Goal: Entertainment & Leisure: Browse casually

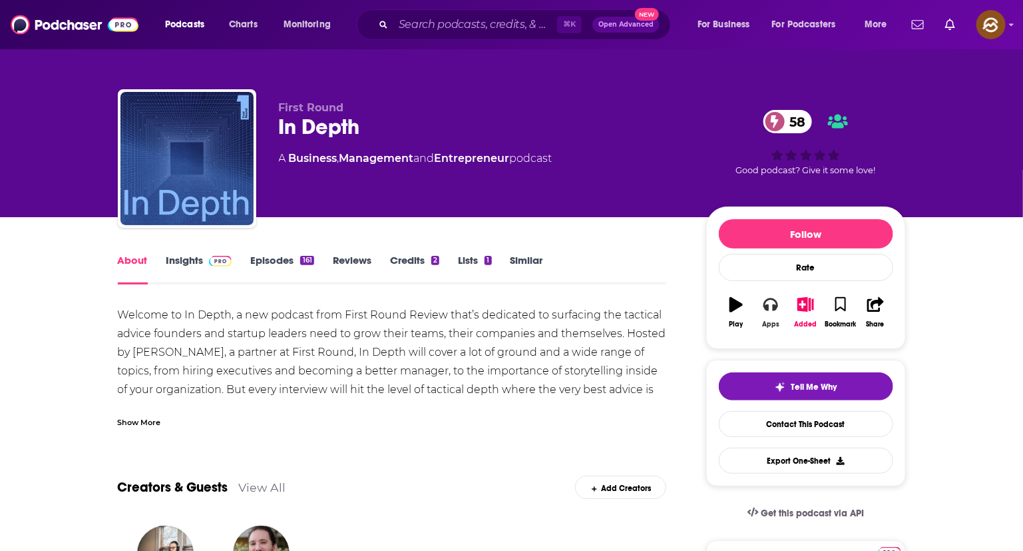
click at [771, 301] on icon "button" at bounding box center [771, 304] width 15 height 13
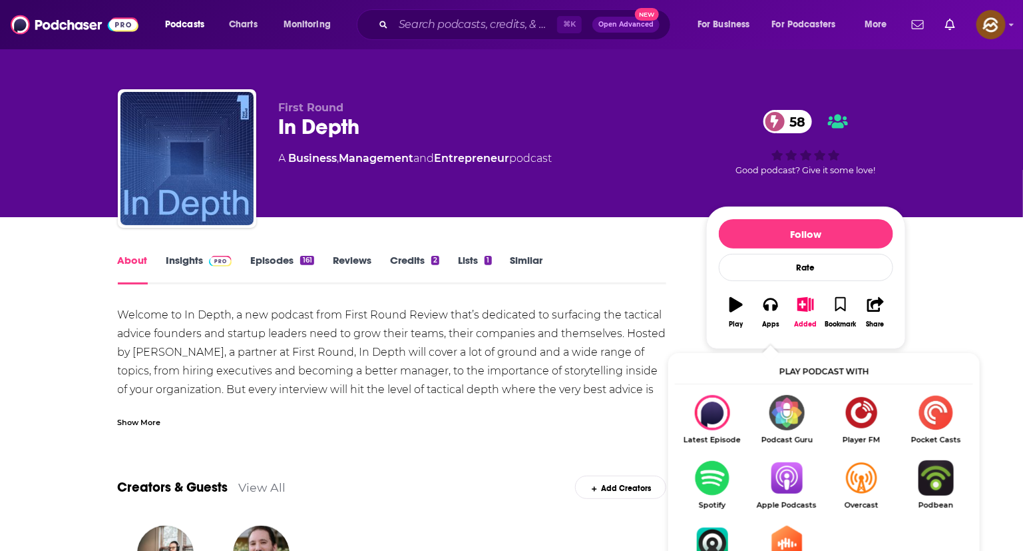
click at [794, 476] on img "Show Listen On dropdown" at bounding box center [787, 477] width 75 height 35
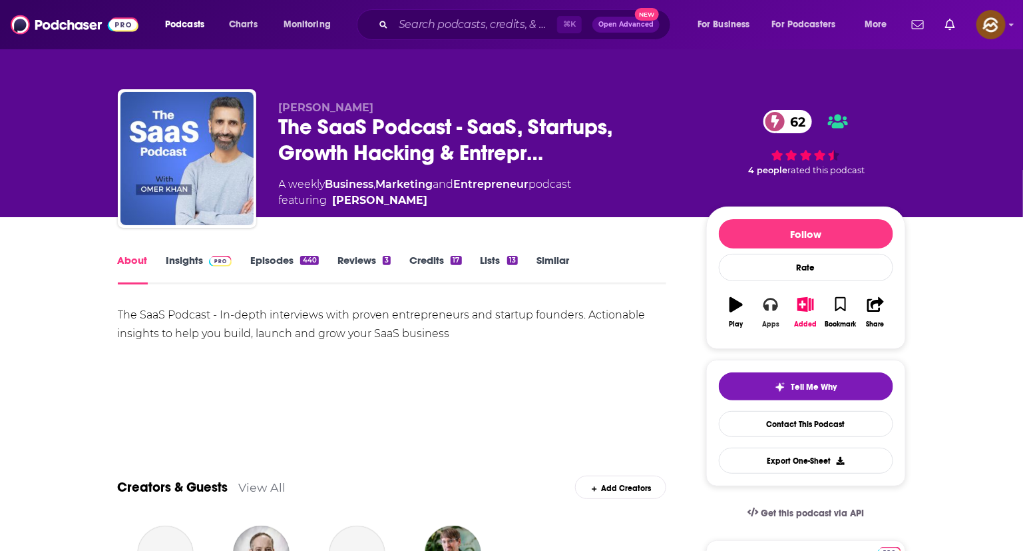
click at [770, 316] on button "Apps" at bounding box center [771, 312] width 35 height 48
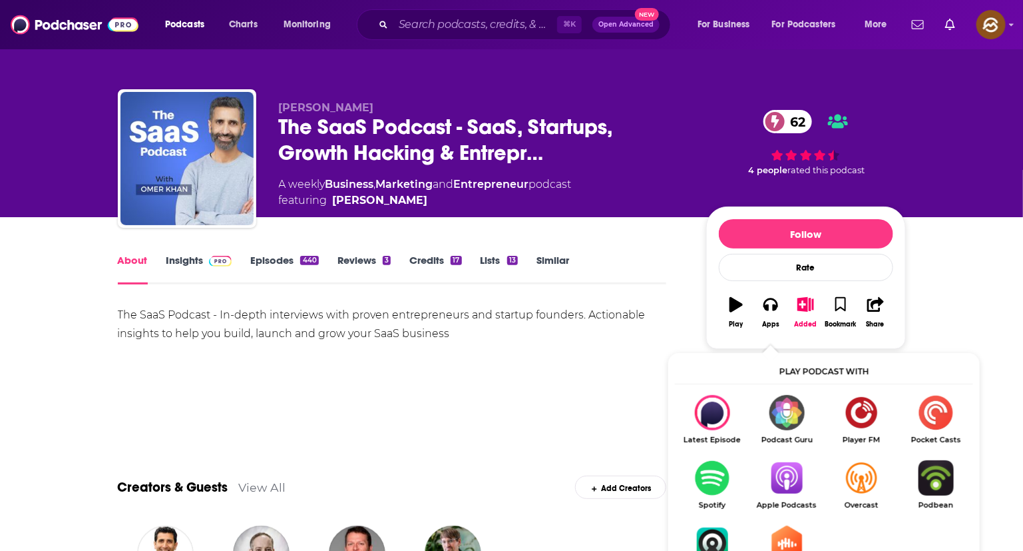
click at [789, 481] on img "Show Listen On dropdown" at bounding box center [787, 477] width 75 height 35
